Goal: Check status: Check status

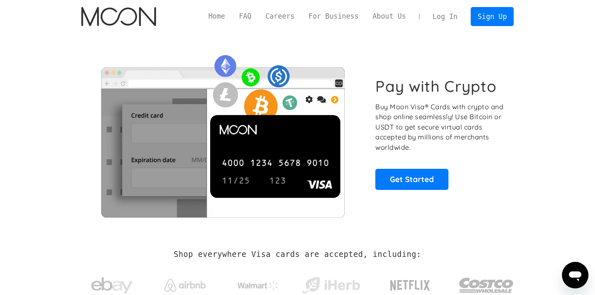
click at [443, 11] on link "Log In" at bounding box center [445, 16] width 39 height 18
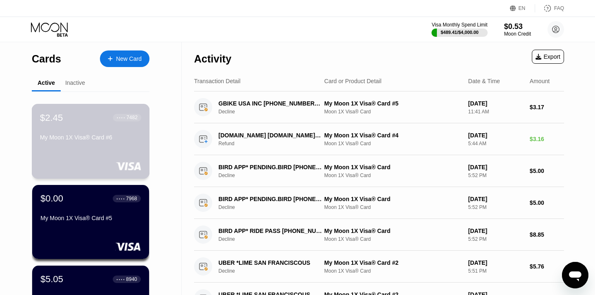
click at [98, 139] on div "My Moon 1X Visa® Card #6" at bounding box center [90, 137] width 101 height 7
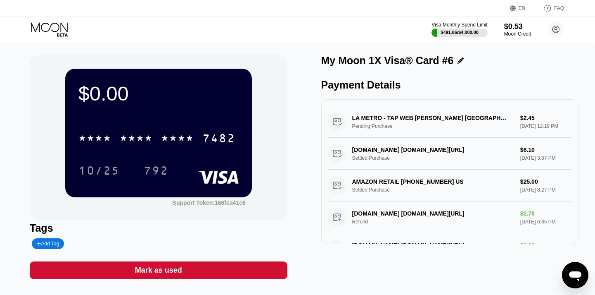
click at [50, 22] on icon at bounding box center [50, 29] width 38 height 14
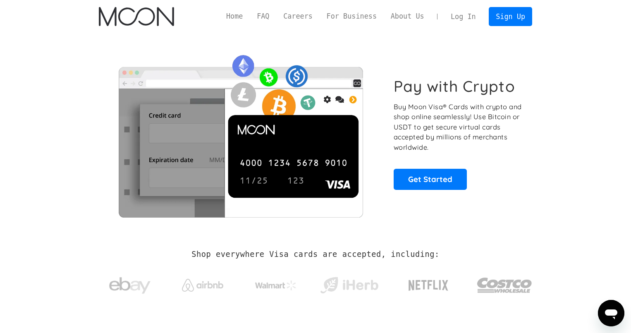
click at [464, 14] on link "Log In" at bounding box center [462, 16] width 39 height 18
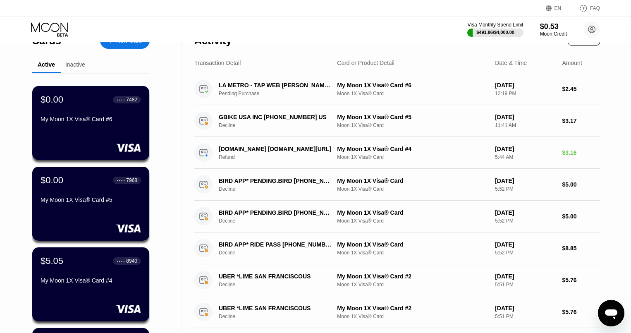
scroll to position [2, 0]
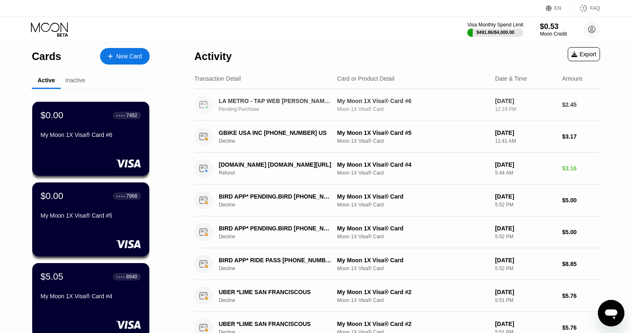
click at [307, 106] on div "LA METRO - TAP WEB [PERSON_NAME] [GEOGRAPHIC_DATA] [GEOGRAPHIC_DATA] Pending Pu…" at bounding box center [280, 105] width 122 height 14
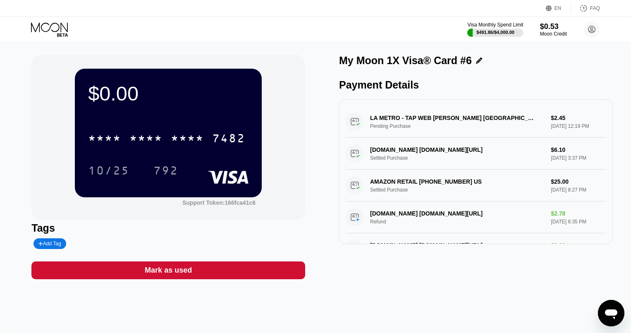
click at [401, 111] on div "LA METRO - TAP WEB SAL LOS ANGELES US Pending Purchase $2.45 Aug 23, 2025 12:19…" at bounding box center [475, 122] width 260 height 32
click at [67, 25] on icon at bounding box center [50, 29] width 38 height 14
